Goal: Task Accomplishment & Management: Complete application form

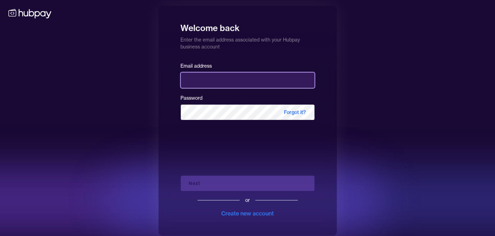
click at [197, 85] on input "email" at bounding box center [248, 79] width 134 height 15
type input "**********"
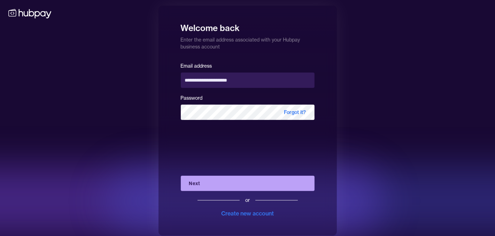
click at [249, 183] on button "Next" at bounding box center [248, 182] width 134 height 15
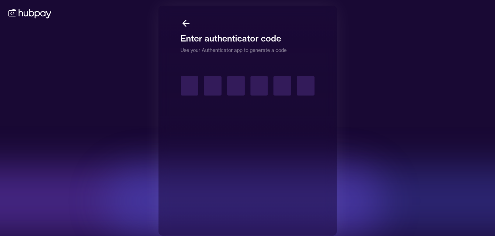
click at [190, 86] on input "text" at bounding box center [190, 85] width 18 height 19
type input "*"
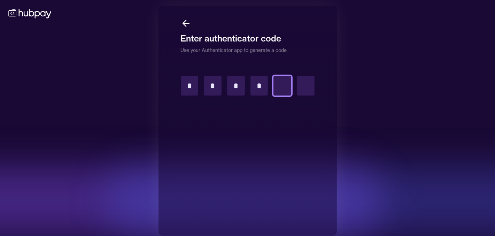
type input "*"
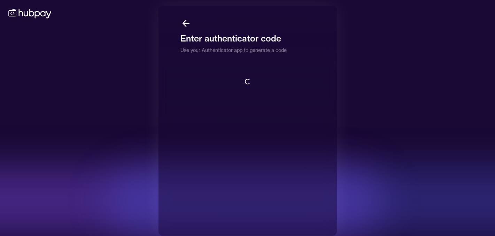
scroll to position [0, 0]
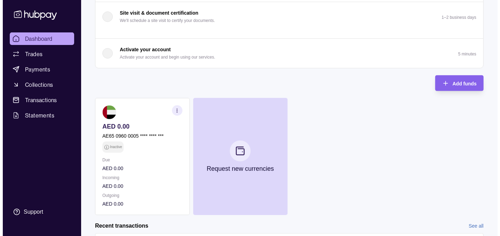
scroll to position [139, 0]
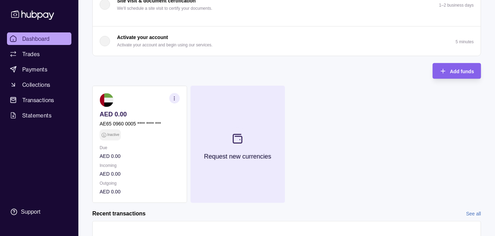
click at [241, 142] on icon at bounding box center [237, 138] width 9 height 9
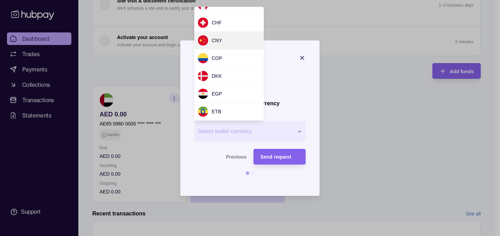
scroll to position [93, 0]
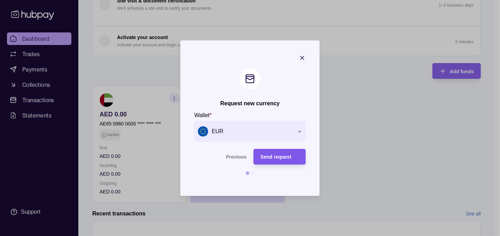
click at [283, 158] on span "Send request" at bounding box center [275, 157] width 31 height 6
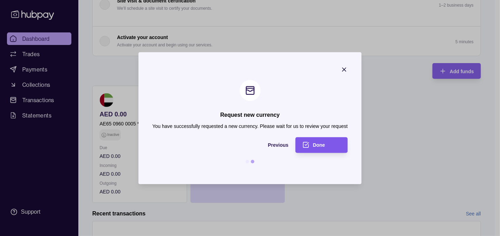
click at [318, 142] on div "Done" at bounding box center [327, 145] width 28 height 8
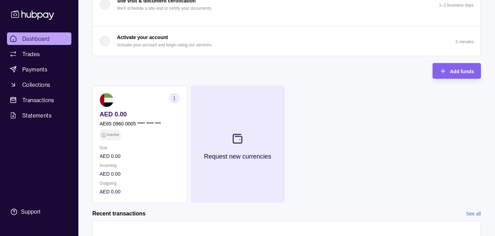
click at [241, 139] on icon at bounding box center [237, 138] width 11 height 11
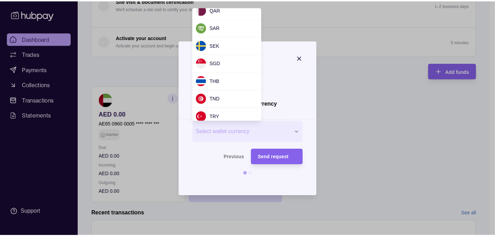
scroll to position [603, 0]
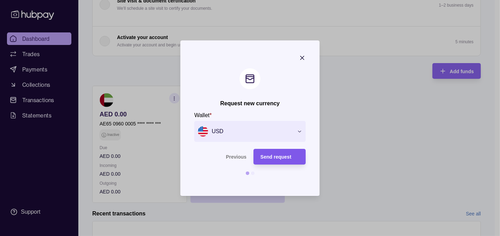
click at [290, 155] on span "Send request" at bounding box center [275, 157] width 31 height 6
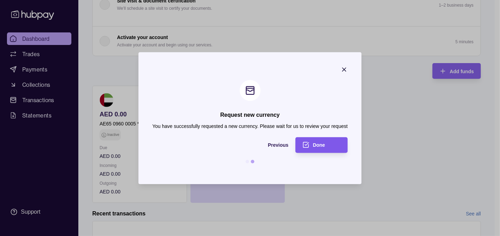
click at [323, 140] on div "Done" at bounding box center [316, 145] width 49 height 16
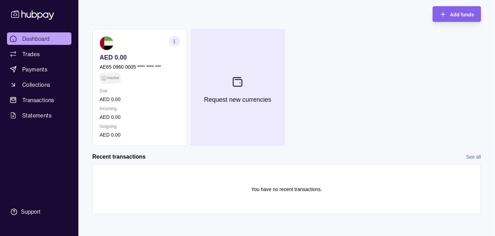
scroll to position [10, 0]
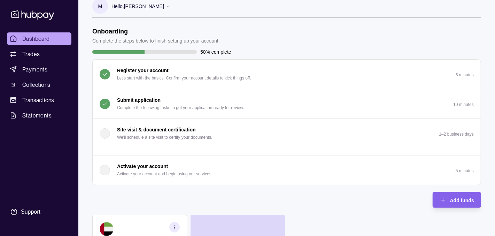
click at [172, 167] on div "Activate your account Activate your account and begin using our services." at bounding box center [164, 169] width 95 height 15
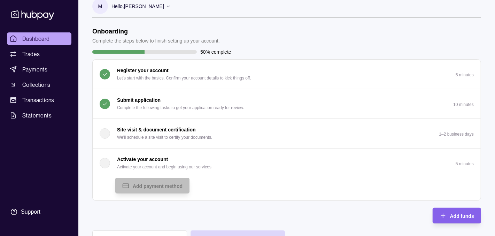
click at [156, 103] on div "Submit application Complete the following tasks to get your application ready f…" at bounding box center [180, 103] width 127 height 15
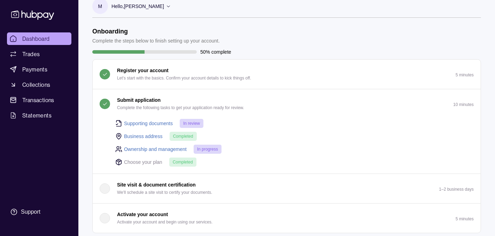
click at [179, 164] on p "Completed" at bounding box center [183, 162] width 20 height 8
click at [154, 162] on p "Choose your plan" at bounding box center [143, 162] width 38 height 8
click at [177, 163] on span "Completed" at bounding box center [183, 161] width 20 height 5
drag, startPoint x: 206, startPoint y: 149, endPoint x: 202, endPoint y: 149, distance: 3.8
click at [206, 149] on span "In progress" at bounding box center [207, 149] width 21 height 5
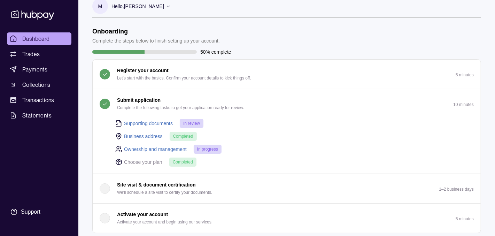
click at [178, 146] on link "Ownership and management" at bounding box center [155, 149] width 63 height 8
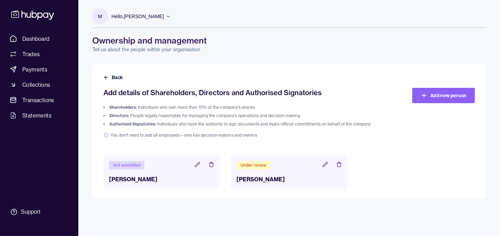
click at [196, 165] on icon at bounding box center [197, 164] width 5 height 5
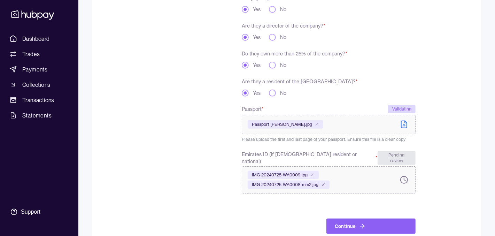
scroll to position [139, 0]
click at [400, 107] on div "Validating" at bounding box center [402, 109] width 28 height 8
click at [392, 154] on div "Pending review" at bounding box center [396, 158] width 38 height 14
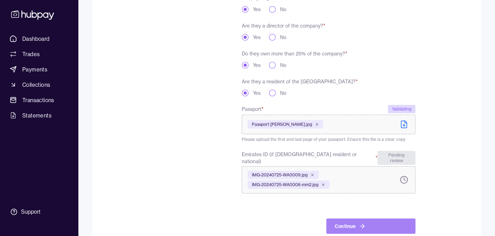
click at [356, 219] on button "Continue" at bounding box center [370, 225] width 89 height 15
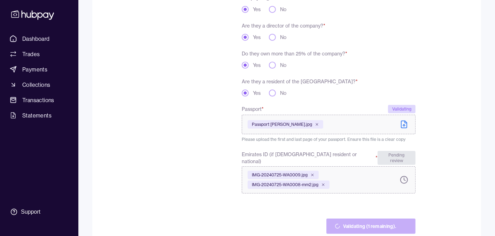
click at [403, 111] on div "Validating" at bounding box center [402, 109] width 28 height 8
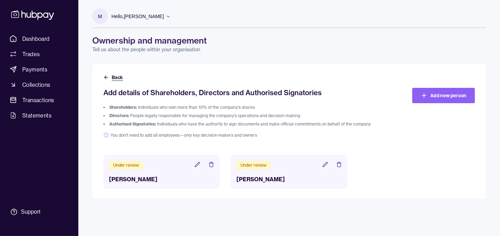
click at [106, 76] on icon at bounding box center [106, 78] width 6 height 6
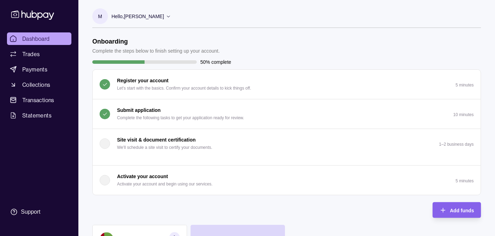
click at [152, 111] on p "Submit application" at bounding box center [139, 110] width 44 height 8
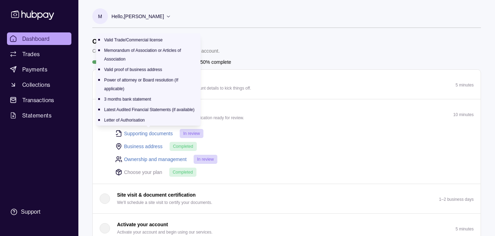
click at [151, 134] on link "Supporting documents" at bounding box center [148, 134] width 49 height 8
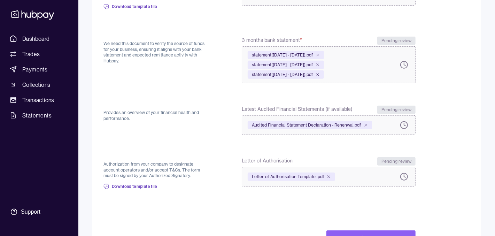
scroll to position [305, 0]
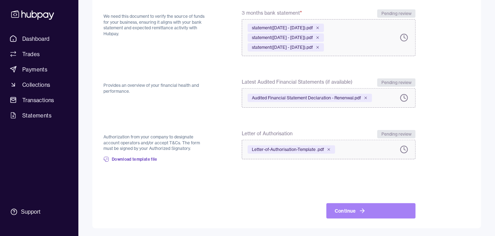
click at [353, 207] on button "Continue" at bounding box center [370, 210] width 89 height 15
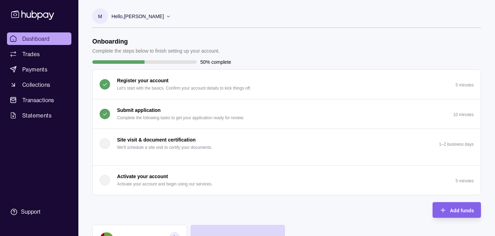
click at [141, 111] on p "Submit application" at bounding box center [139, 110] width 44 height 8
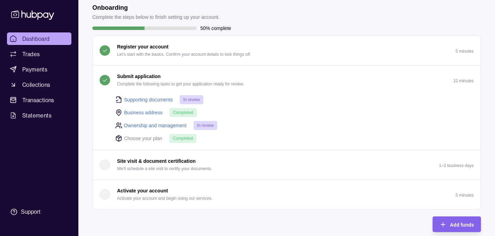
scroll to position [46, 0]
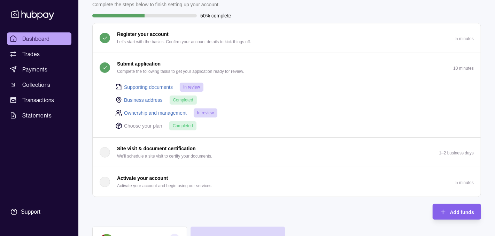
click at [181, 124] on span "Completed" at bounding box center [183, 125] width 20 height 5
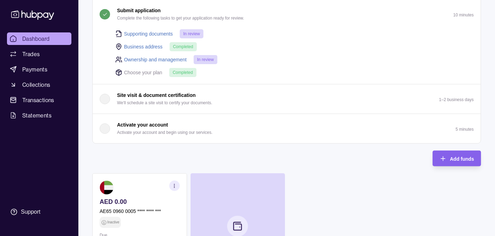
scroll to position [139, 0]
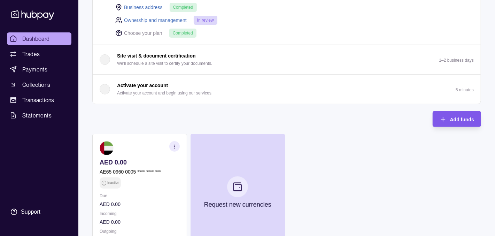
click at [464, 119] on span "Add funds" at bounding box center [462, 120] width 24 height 6
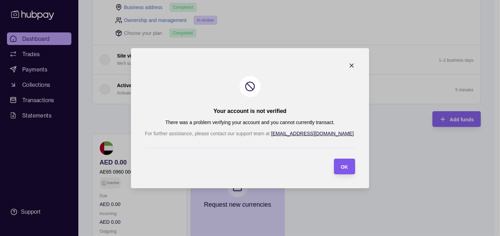
click at [341, 167] on span "OK" at bounding box center [344, 167] width 7 height 6
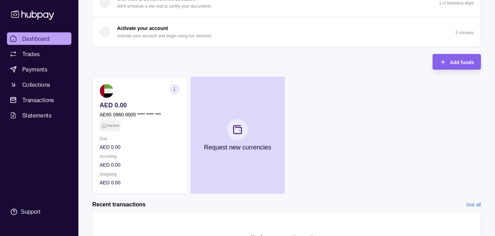
scroll to position [243, 0]
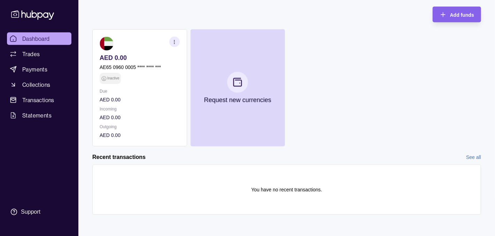
click at [474, 155] on link "See all" at bounding box center [473, 157] width 15 height 8
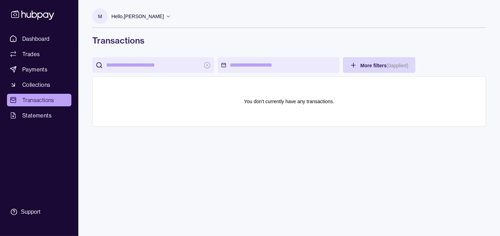
click at [135, 64] on input "search" at bounding box center [153, 65] width 94 height 16
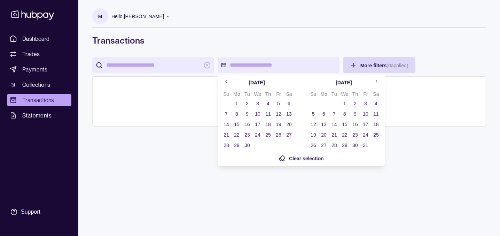
click at [273, 66] on html "Dashboard Trades Payments Collections Transactions Statements Support M Hello, …" at bounding box center [250, 118] width 500 height 236
click at [381, 65] on html "Dashboard Trades Payments Collections Transactions Statements Support M Hello, …" at bounding box center [250, 118] width 500 height 236
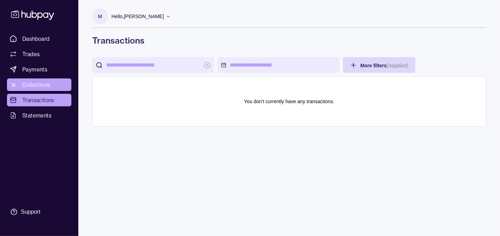
click at [53, 88] on link "Collections" at bounding box center [39, 84] width 64 height 13
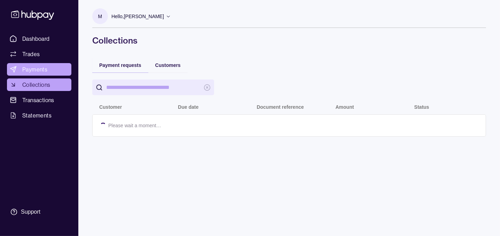
click at [45, 68] on span "Payments" at bounding box center [34, 69] width 25 height 8
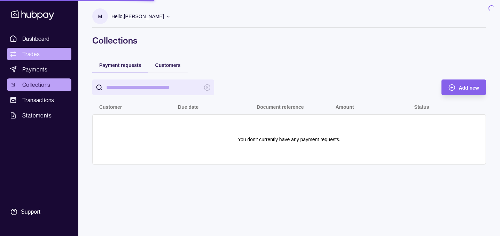
click at [43, 54] on link "Trades" at bounding box center [39, 54] width 64 height 13
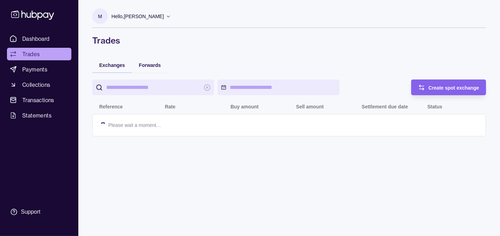
click at [42, 39] on span "Dashboard" at bounding box center [36, 38] width 28 height 8
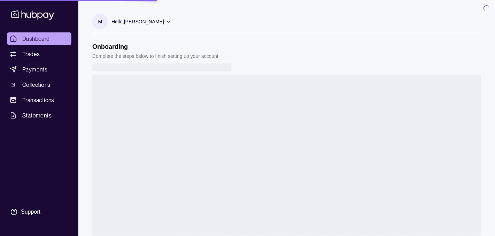
click at [42, 39] on span "Dashboard" at bounding box center [36, 38] width 28 height 8
